Goal: Task Accomplishment & Management: Manage account settings

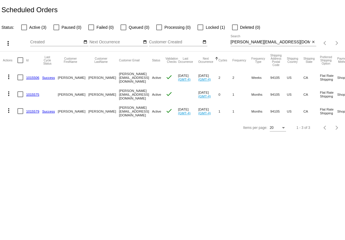
click at [31, 76] on link "1015506" at bounding box center [32, 78] width 13 height 4
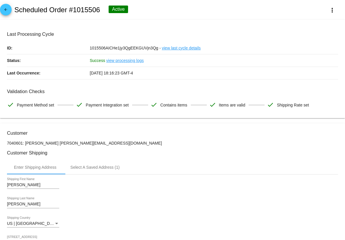
drag, startPoint x: 13, startPoint y: 92, endPoint x: 230, endPoint y: 114, distance: 218.6
click at [218, 114] on mat-card "Last Processing Cycle ID: 1015506AICHe1jy3QgEEKGUVjn3Qg - view last cycle detai…" at bounding box center [172, 69] width 345 height 99
click at [230, 114] on mat-card "Last Processing Cycle ID: 1015506AICHe1jy3QgEEKGUVjn3Qg - view last cycle detai…" at bounding box center [172, 69] width 345 height 99
click at [329, 10] on mat-icon "more_vert" at bounding box center [332, 10] width 7 height 7
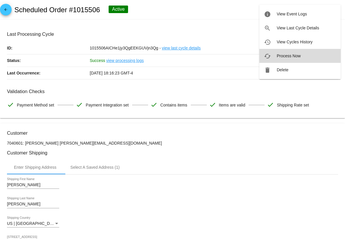
click at [292, 53] on button "cached Process Now" at bounding box center [300, 56] width 81 height 14
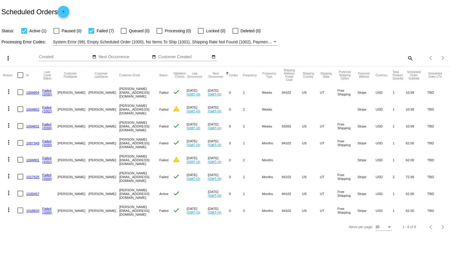
click at [35, 192] on link "1020457" at bounding box center [32, 194] width 13 height 4
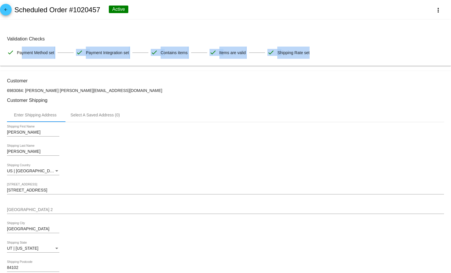
drag, startPoint x: 24, startPoint y: 52, endPoint x: 298, endPoint y: 62, distance: 273.8
click at [298, 62] on mat-card "Validation Checks check Payment Method set check Payment Integration set check …" at bounding box center [225, 43] width 451 height 46
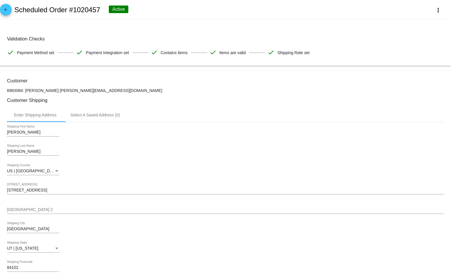
click at [299, 62] on mat-card "Validation Checks check Payment Method set check Payment Integration set check …" at bounding box center [225, 43] width 451 height 46
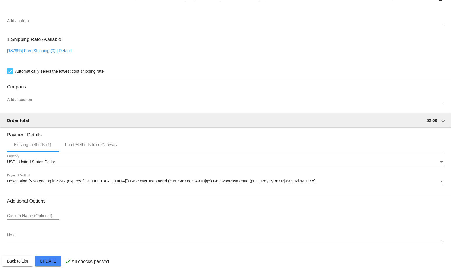
scroll to position [380, 0]
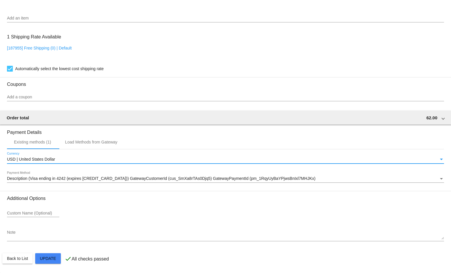
click at [438, 159] on div "Currency" at bounding box center [440, 159] width 5 height 5
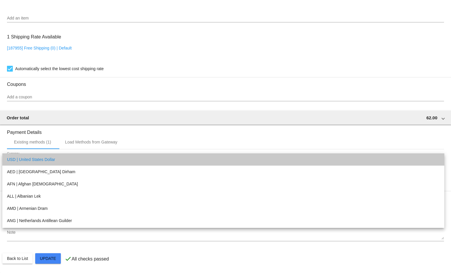
click at [436, 160] on mat-option "USD | United States Dollar" at bounding box center [223, 159] width 442 height 12
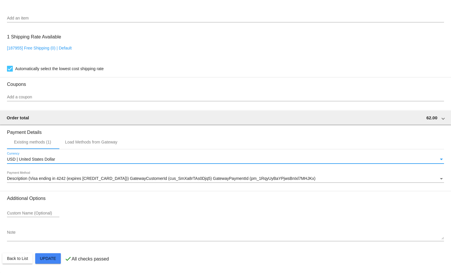
click at [229, 179] on span "Description (Visa ending in 4242 (expires 11/27)) GatewayCustomerId (cus_SmXa8r…" at bounding box center [161, 178] width 308 height 5
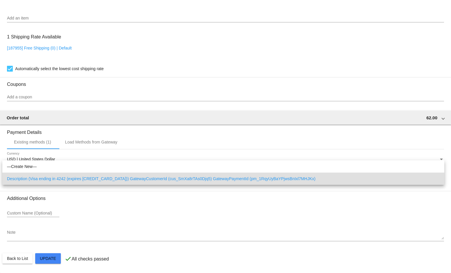
click at [216, 188] on div at bounding box center [225, 136] width 451 height 273
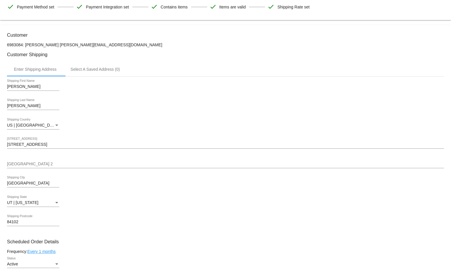
scroll to position [0, 0]
